Goal: Information Seeking & Learning: Learn about a topic

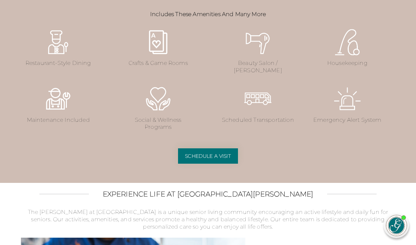
scroll to position [912, 0]
click at [166, 112] on img at bounding box center [158, 98] width 28 height 28
click at [164, 112] on img at bounding box center [158, 98] width 28 height 28
click at [159, 112] on img at bounding box center [158, 98] width 28 height 28
click at [156, 112] on img at bounding box center [158, 98] width 28 height 28
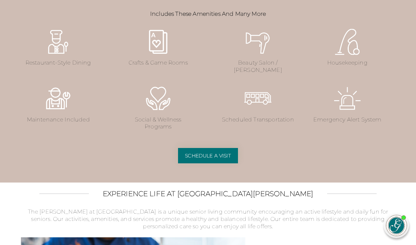
click at [161, 112] on img at bounding box center [158, 98] width 28 height 28
click at [162, 112] on img at bounding box center [158, 98] width 28 height 28
click at [166, 112] on img at bounding box center [158, 98] width 28 height 28
click at [165, 112] on img at bounding box center [158, 98] width 28 height 28
click at [169, 112] on img at bounding box center [158, 98] width 28 height 28
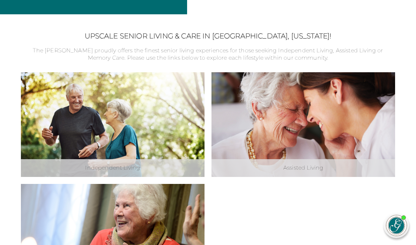
scroll to position [0, 0]
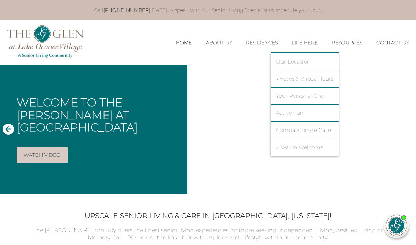
click at [316, 113] on link "Active Fun" at bounding box center [305, 113] width 58 height 6
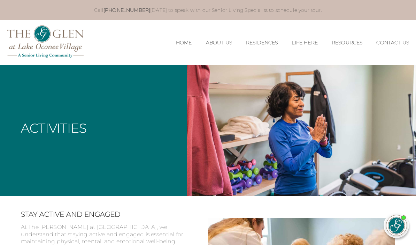
click at [176, 42] on link "Home" at bounding box center [184, 43] width 16 height 6
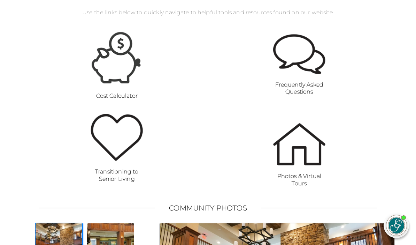
scroll to position [487, 0]
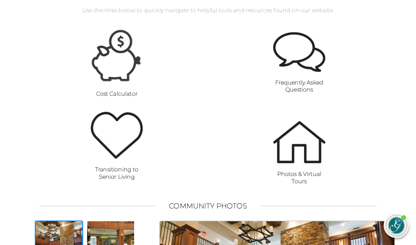
click at [304, 81] on strong "Frequently Asked Questions" at bounding box center [300, 86] width 48 height 14
click at [302, 53] on figure "Frequently Asked Questions" at bounding box center [299, 62] width 52 height 61
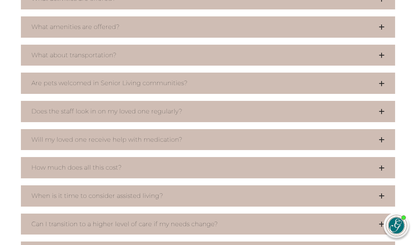
scroll to position [428, 0]
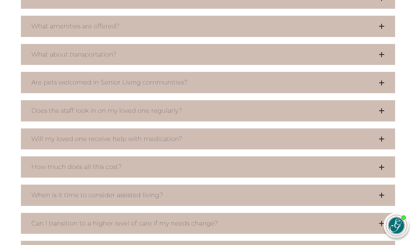
click at [364, 28] on button "What amenities are offered?" at bounding box center [208, 26] width 375 height 21
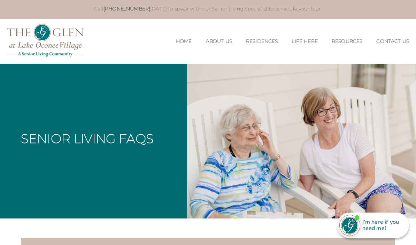
scroll to position [0, 0]
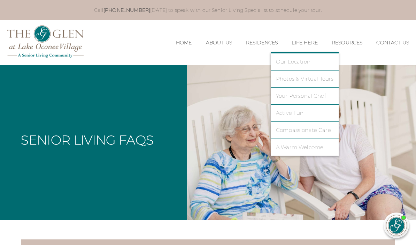
click at [311, 80] on link "Photos & Virtual Tours" at bounding box center [305, 79] width 58 height 6
